Goal: Information Seeking & Learning: Learn about a topic

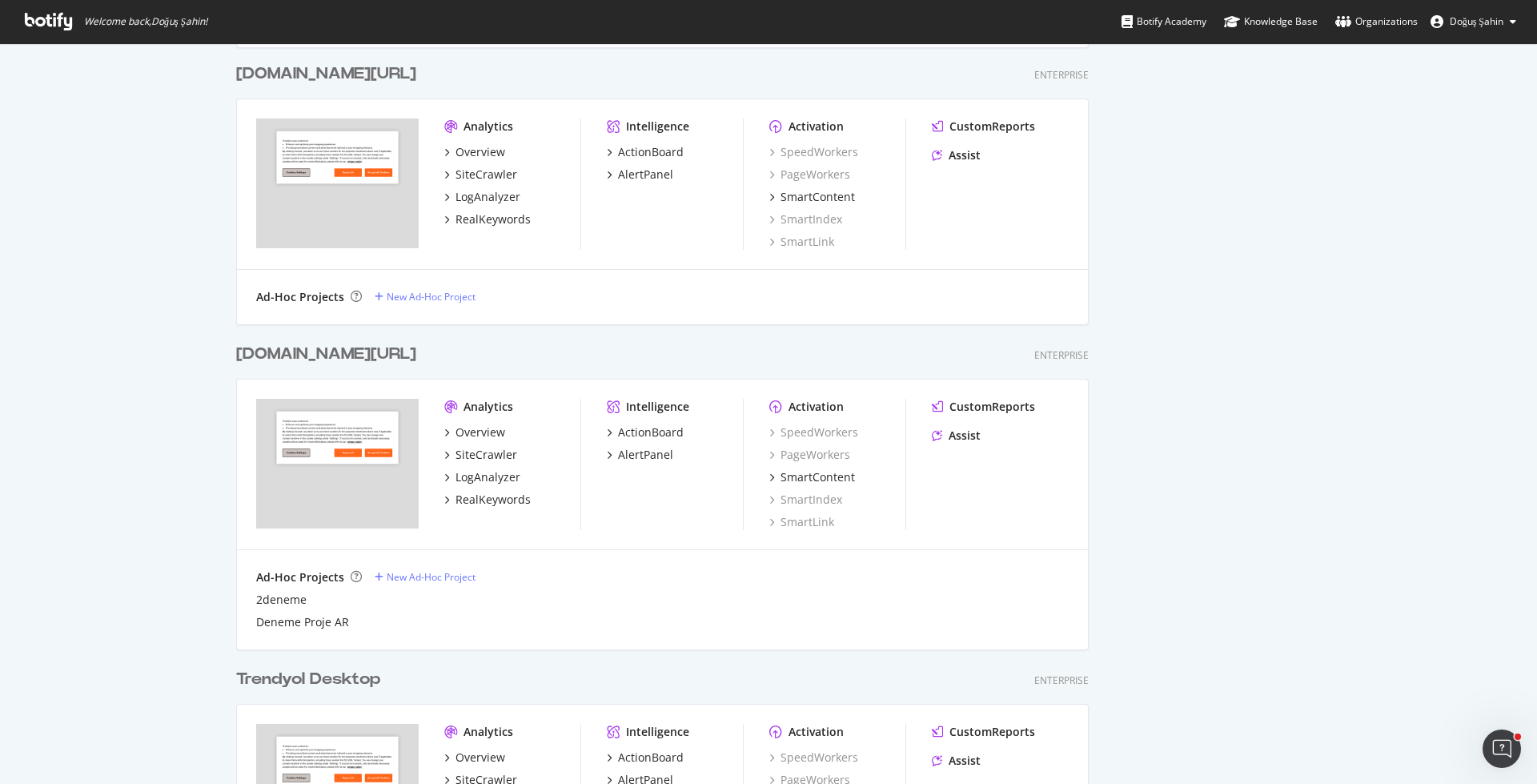
scroll to position [1060, 0]
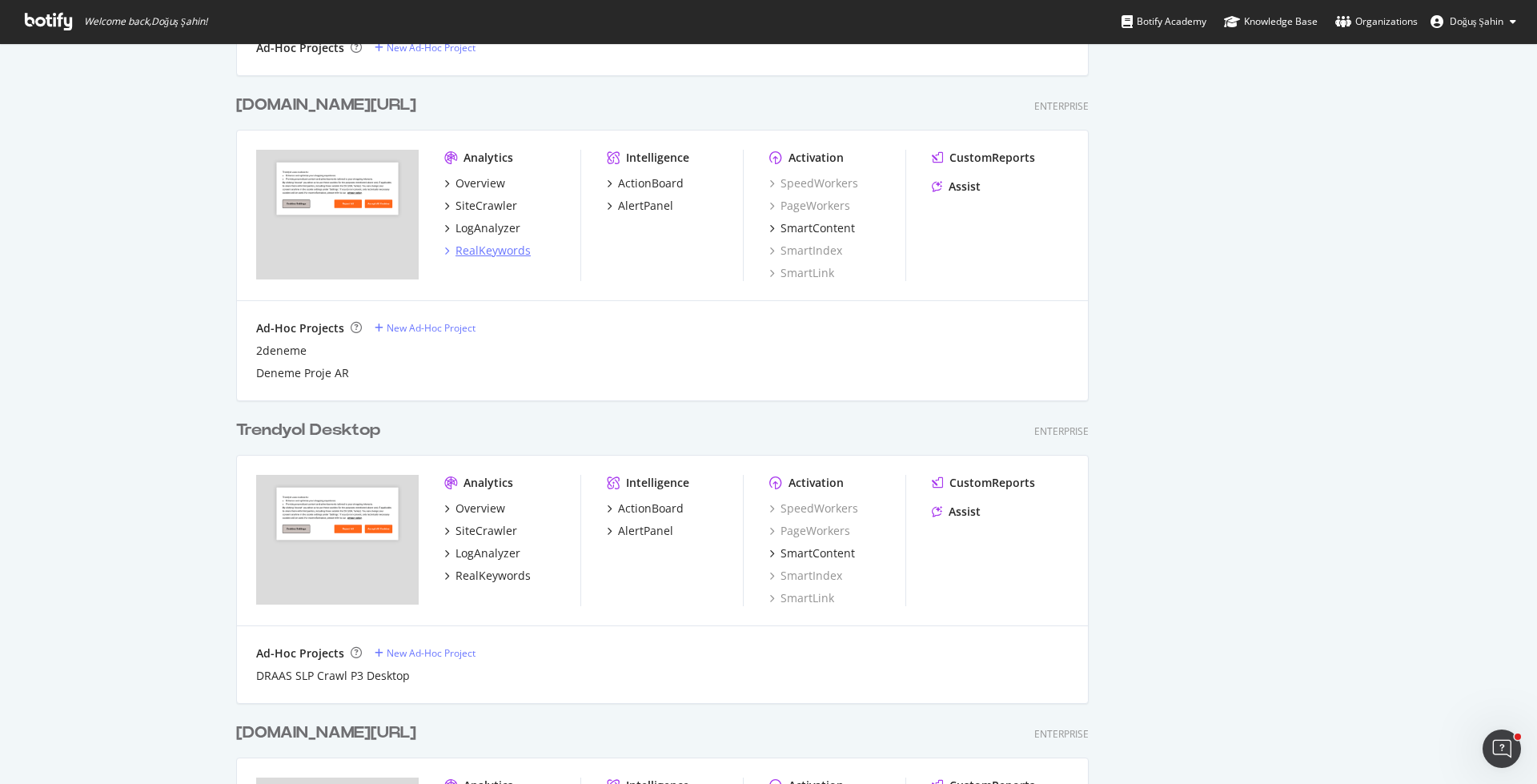
click at [501, 255] on div "RealKeywords" at bounding box center [493, 251] width 75 height 16
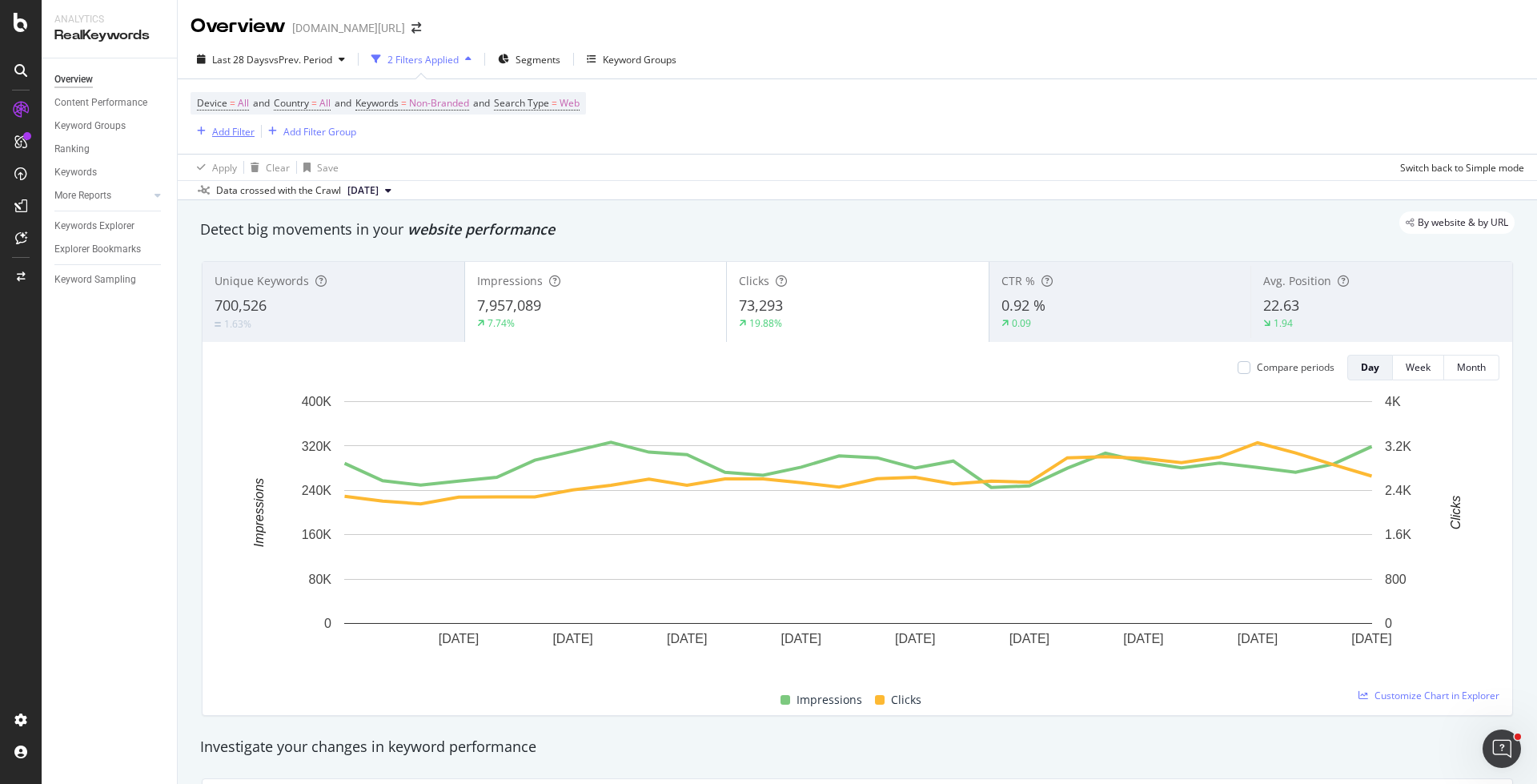
click at [244, 131] on div "Add Filter" at bounding box center [233, 131] width 43 height 13
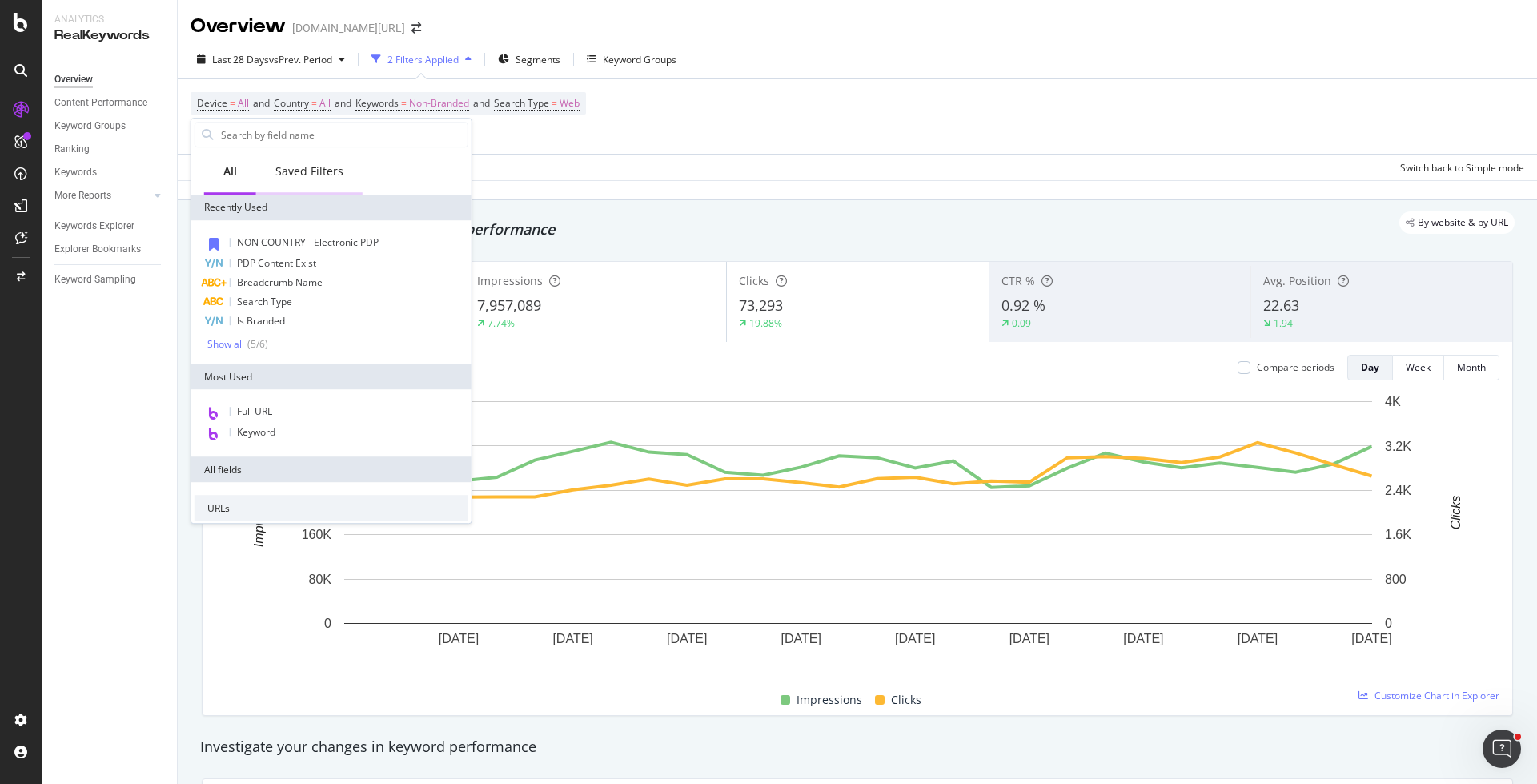
click at [304, 184] on div "Saved Filters" at bounding box center [309, 173] width 106 height 44
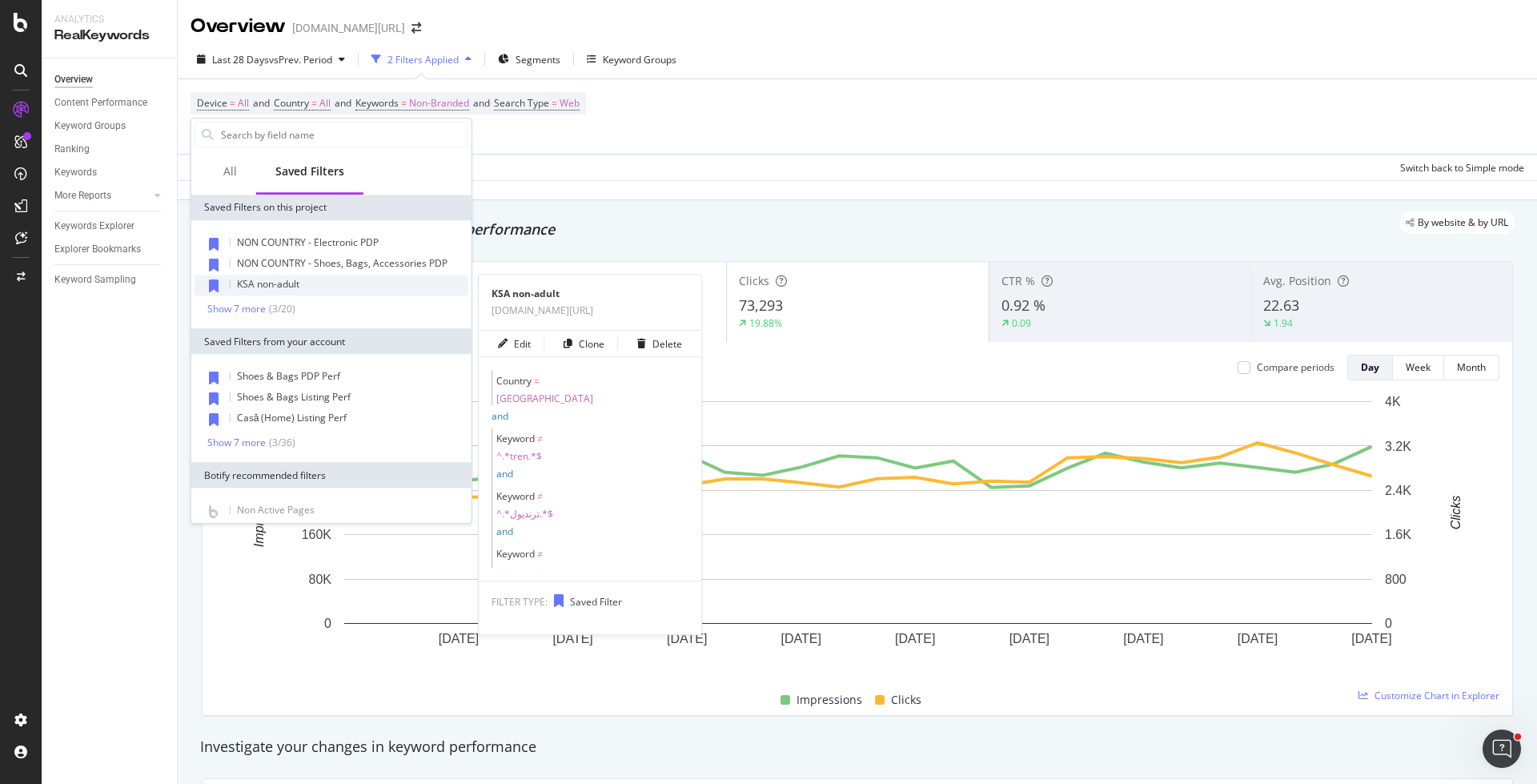
click at [310, 283] on div "KSA non-adult" at bounding box center [331, 284] width 274 height 20
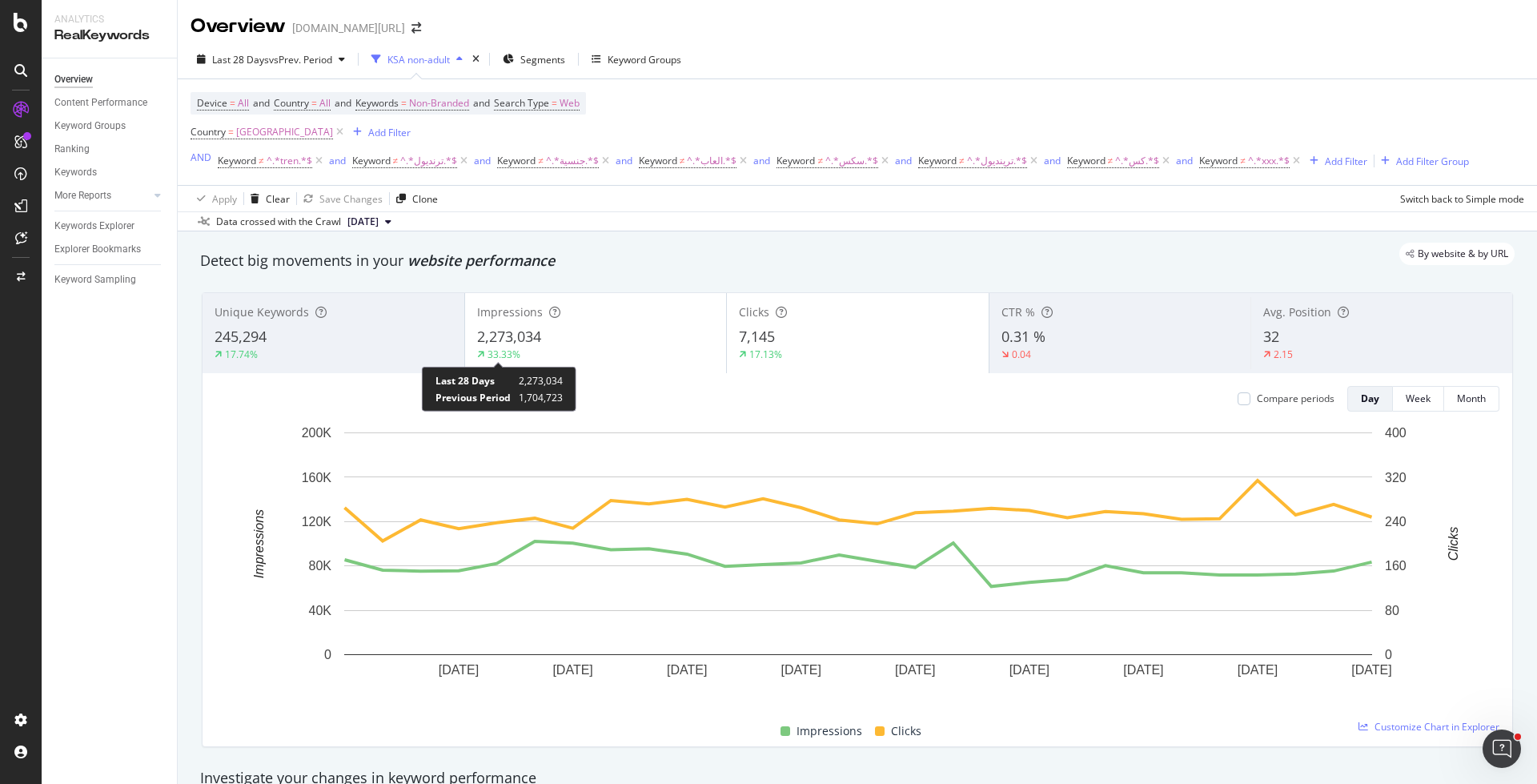
click at [342, 345] on div "245,294" at bounding box center [333, 337] width 237 height 20
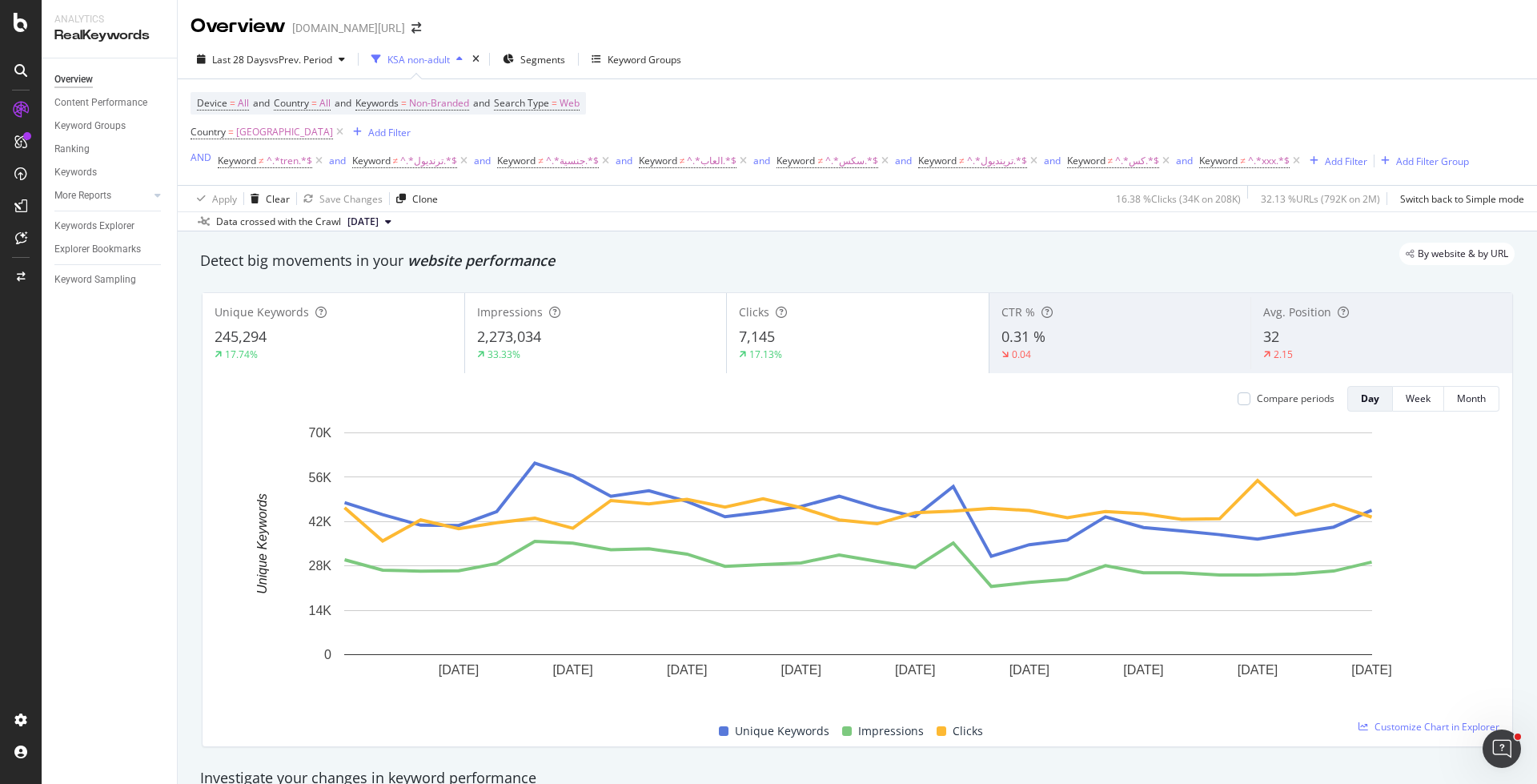
click at [1314, 351] on div "2.15" at bounding box center [1381, 354] width 237 height 14
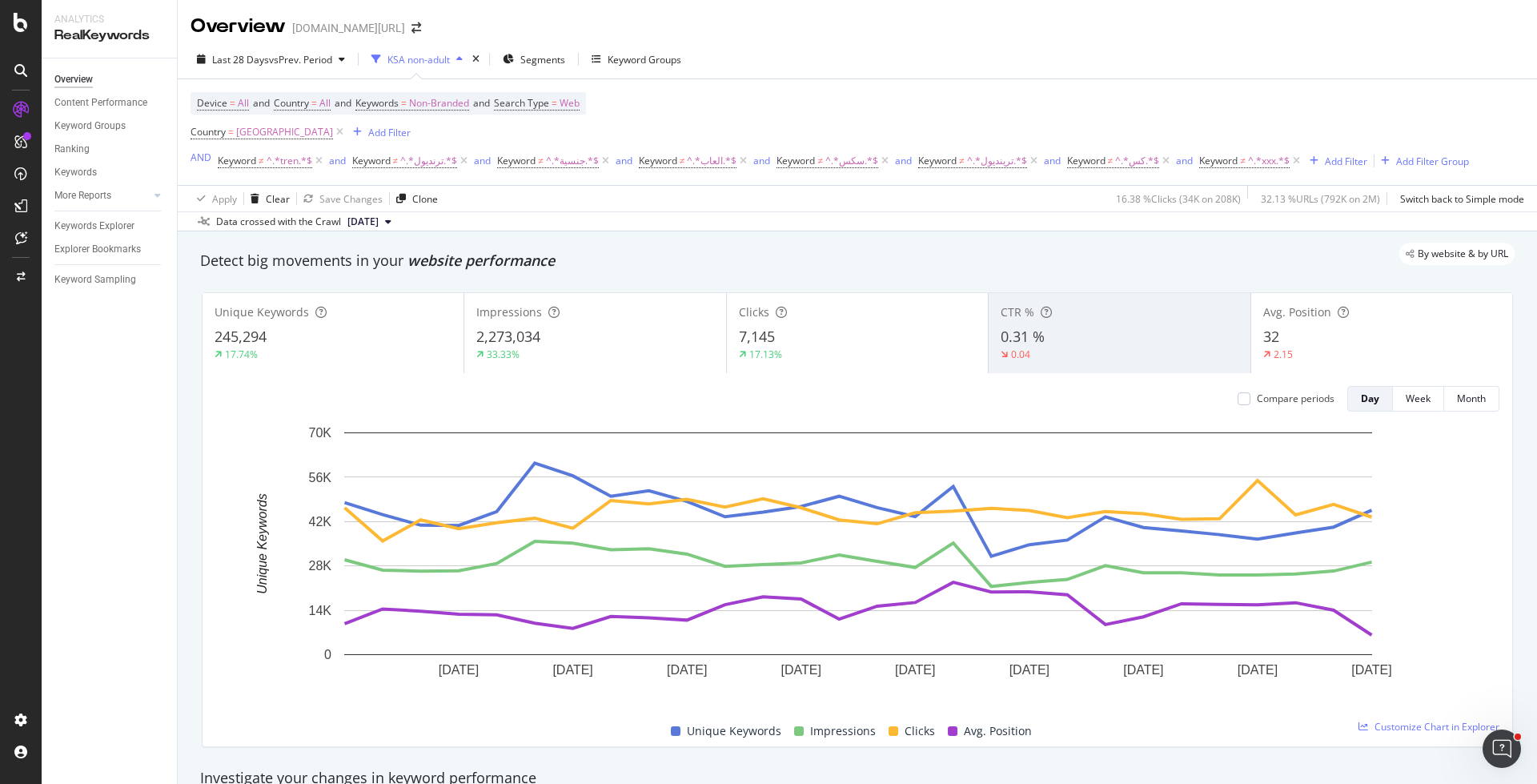
click at [327, 347] on div "17.74%" at bounding box center [332, 354] width 237 height 14
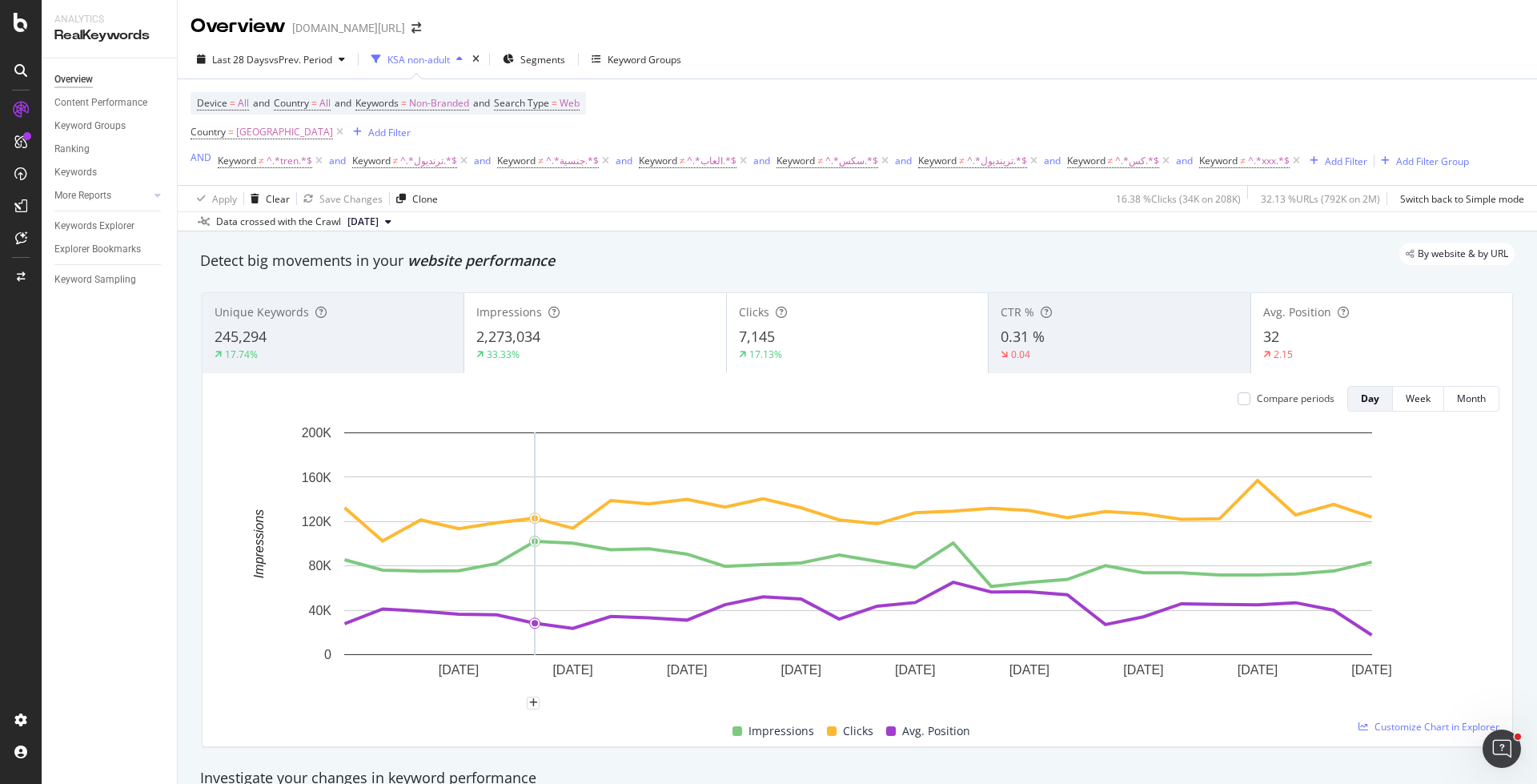
scroll to position [977, 0]
